Goal: Check status: Check status

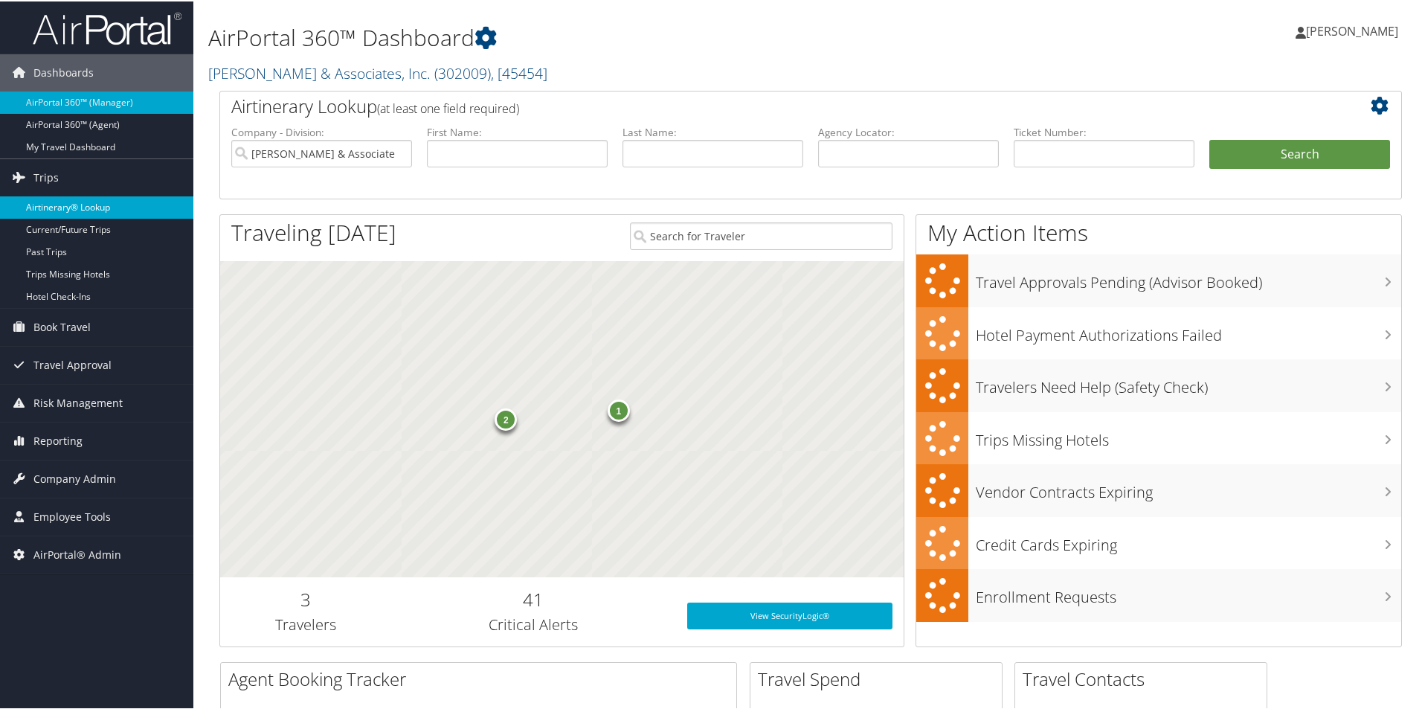
click at [75, 202] on link "Airtinerary® Lookup" at bounding box center [96, 206] width 193 height 22
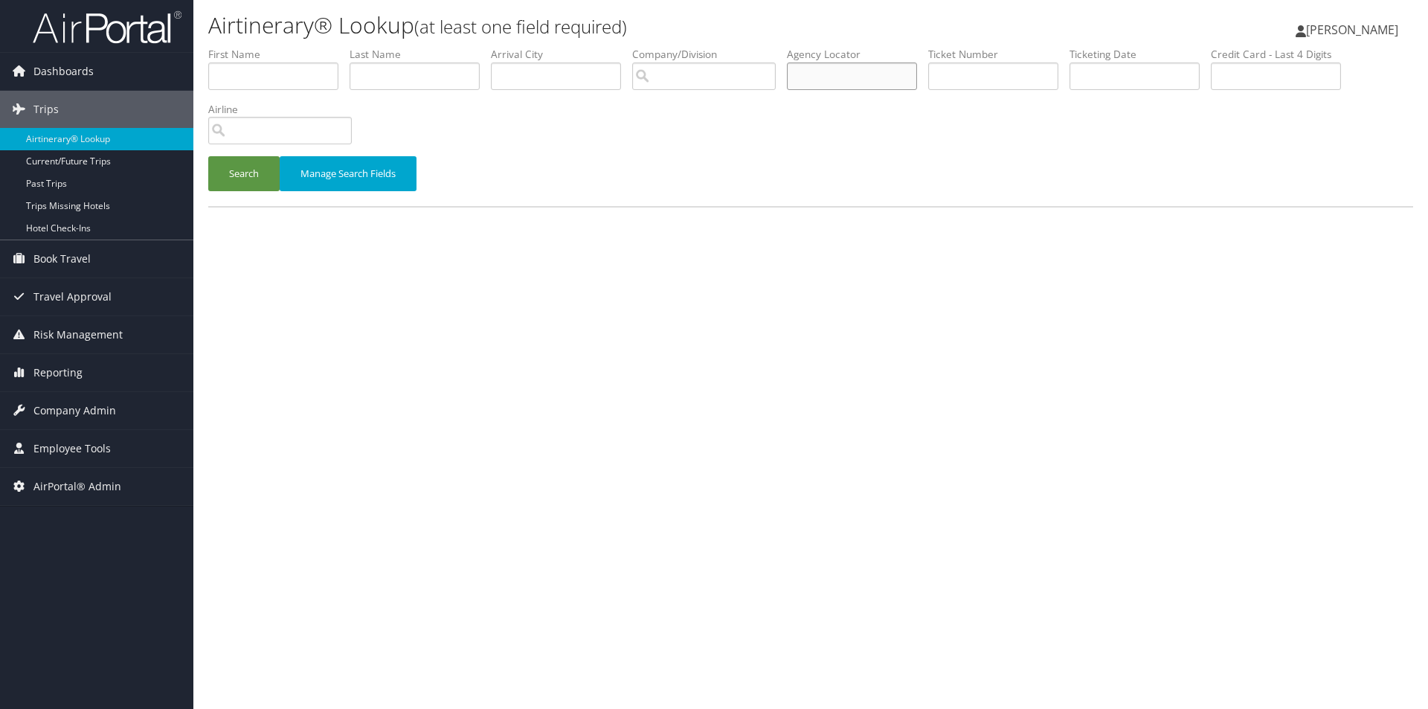
click at [895, 80] on input "text" at bounding box center [852, 76] width 130 height 28
paste input "KRKNNY"
type input "KRKNNY"
click at [205, 185] on div "Search Manage Search Fields" at bounding box center [811, 181] width 1228 height 50
click at [212, 178] on button "Search" at bounding box center [243, 173] width 71 height 35
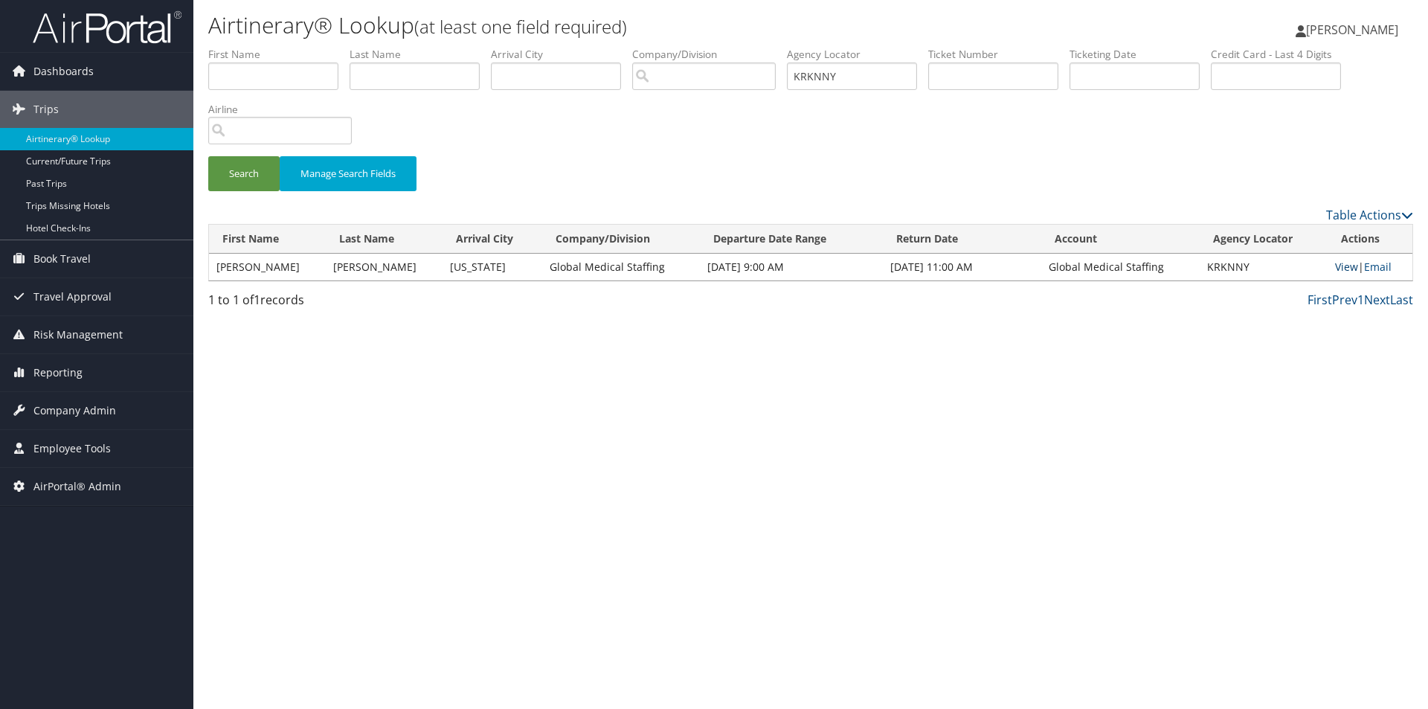
click at [1346, 263] on link "View" at bounding box center [1346, 267] width 23 height 14
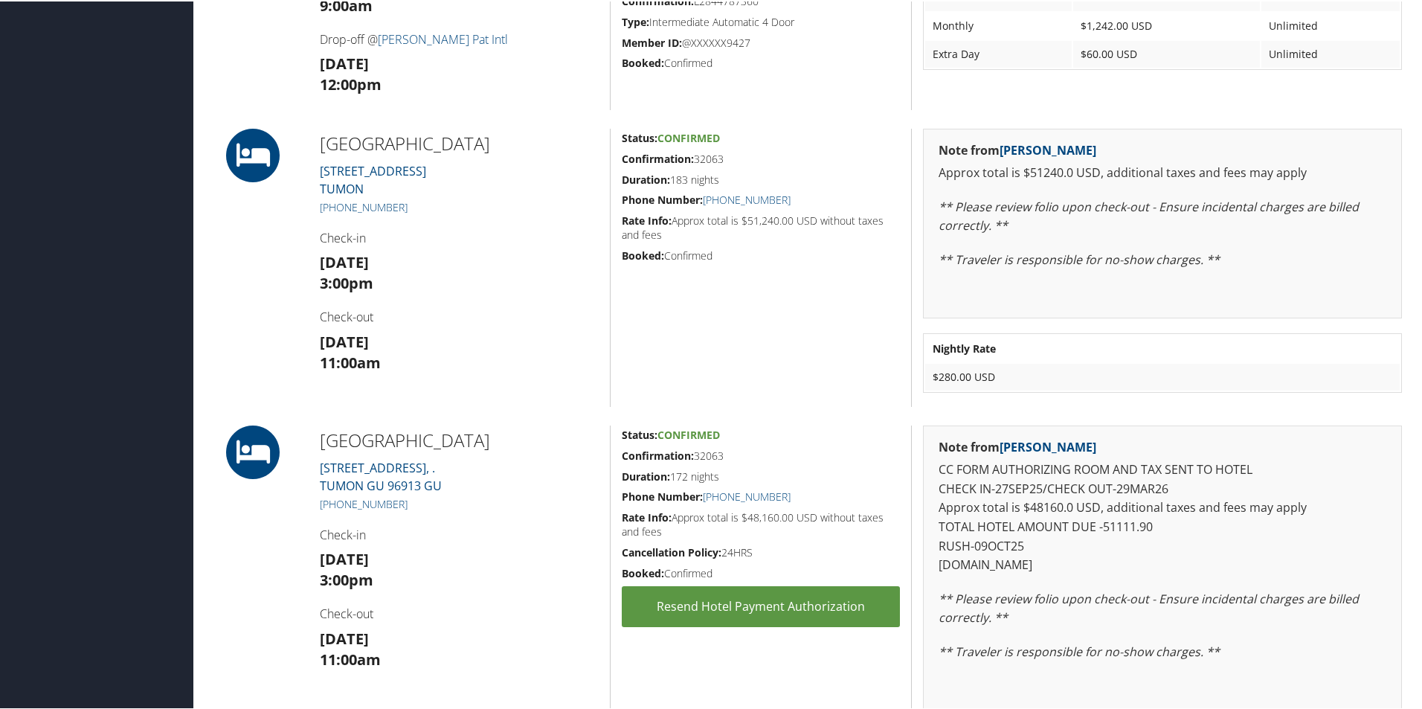
scroll to position [595, 0]
